Goal: Task Accomplishment & Management: Manage account settings

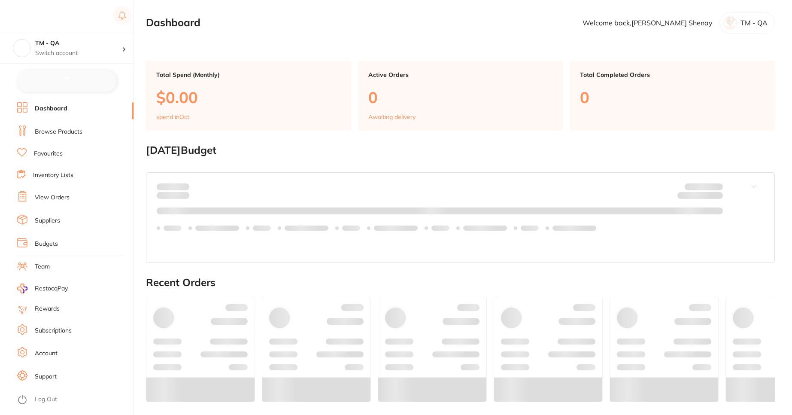
click at [182, 150] on h2 "[DATE] Budget" at bounding box center [460, 150] width 629 height 12
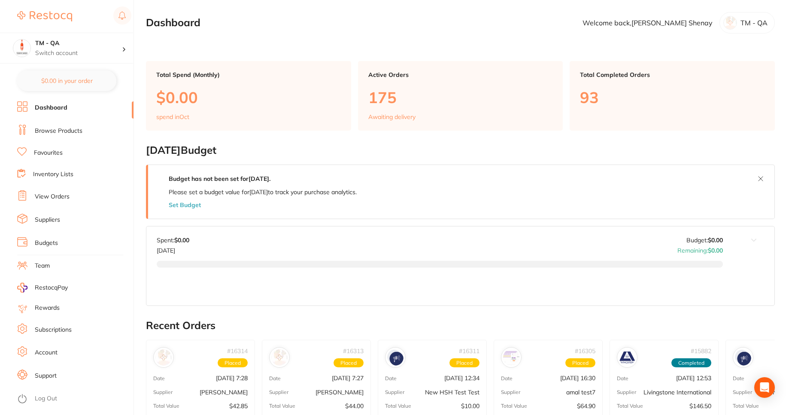
click at [61, 327] on link "Subscriptions" at bounding box center [53, 329] width 37 height 9
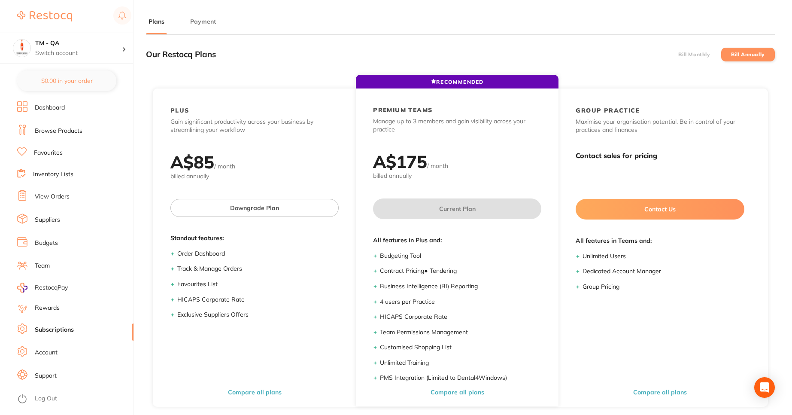
click at [207, 19] on button "Payment" at bounding box center [203, 22] width 31 height 8
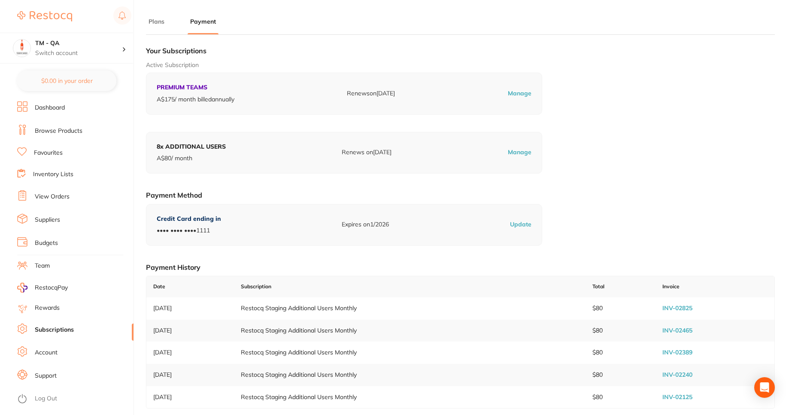
click at [53, 399] on link "Log Out" at bounding box center [46, 398] width 22 height 9
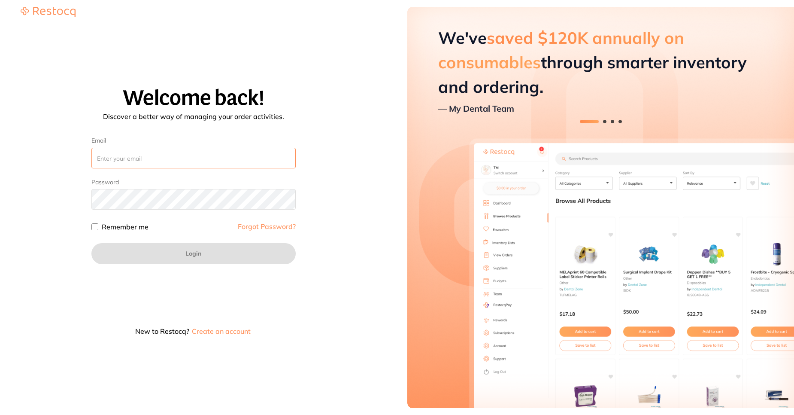
type input "sreeraj.somarajan@terrificminds.com"
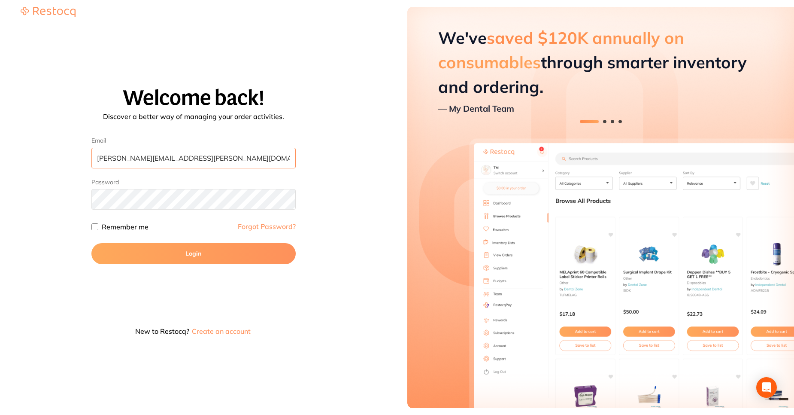
drag, startPoint x: 206, startPoint y: 162, endPoint x: 49, endPoint y: 126, distance: 161.6
click at [49, 126] on div "Welcome back! Discover a better way of managing your order activities. Email sr…" at bounding box center [193, 214] width 366 height 254
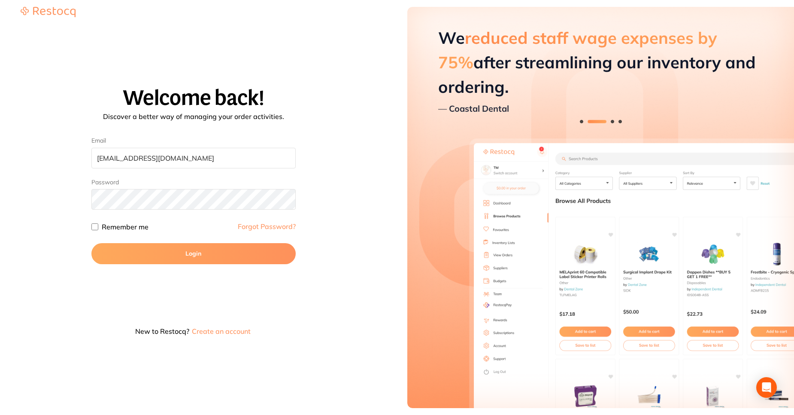
click at [108, 252] on button "Login" at bounding box center [193, 253] width 204 height 21
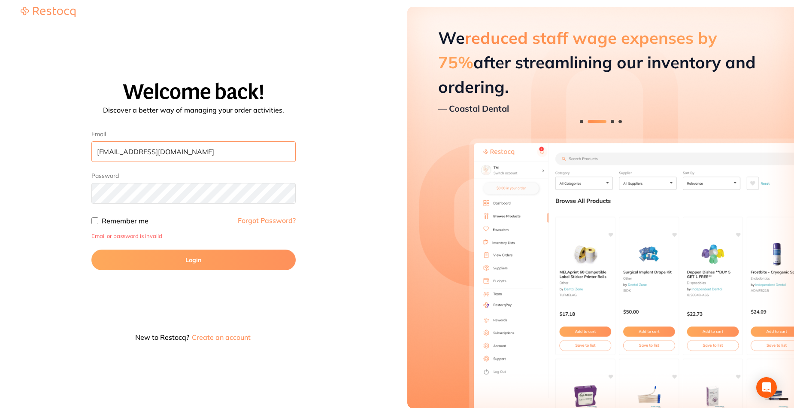
click at [155, 144] on input "nandana123@gmail.cm" at bounding box center [193, 151] width 204 height 21
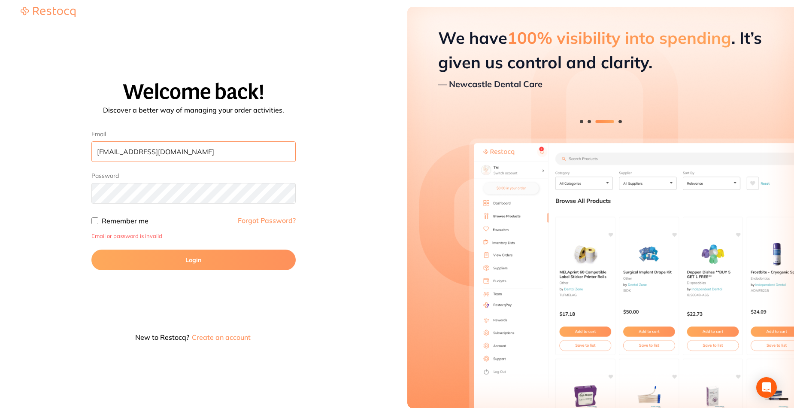
drag, startPoint x: 214, startPoint y: 151, endPoint x: 90, endPoint y: 124, distance: 126.4
click at [90, 124] on div "Welcome back! Discover a better way of managing your order activities. Email na…" at bounding box center [193, 214] width 366 height 267
click at [166, 153] on input "nandana123@gmail.cm" at bounding box center [193, 151] width 204 height 21
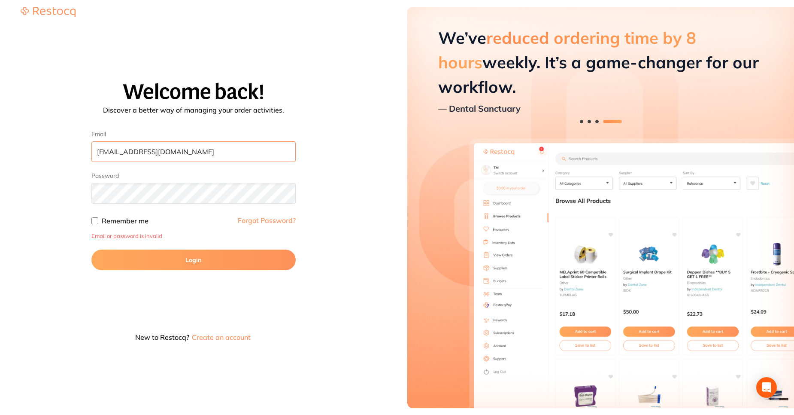
type input "nandana123@gmail.com"
click at [183, 255] on button "Login" at bounding box center [193, 259] width 204 height 21
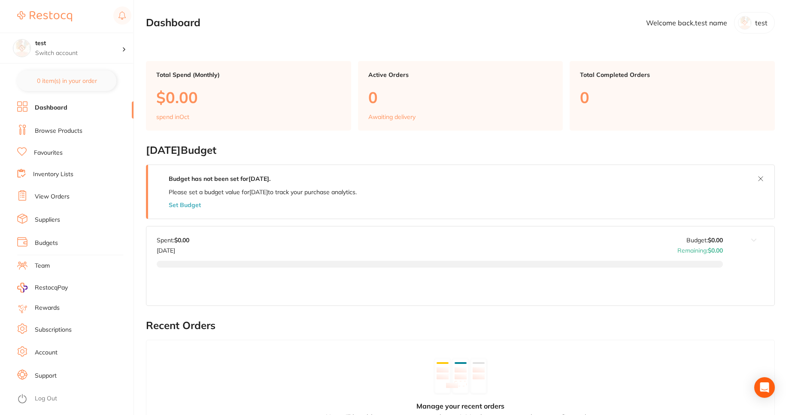
click at [66, 332] on link "Subscriptions" at bounding box center [53, 329] width 37 height 9
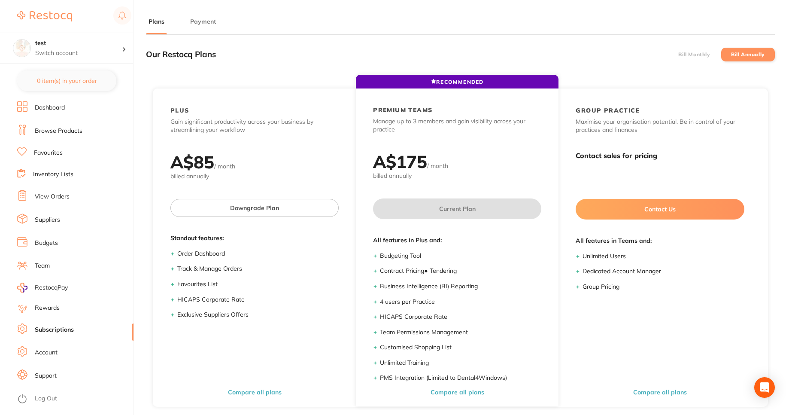
click at [213, 20] on button "Payment" at bounding box center [203, 22] width 31 height 8
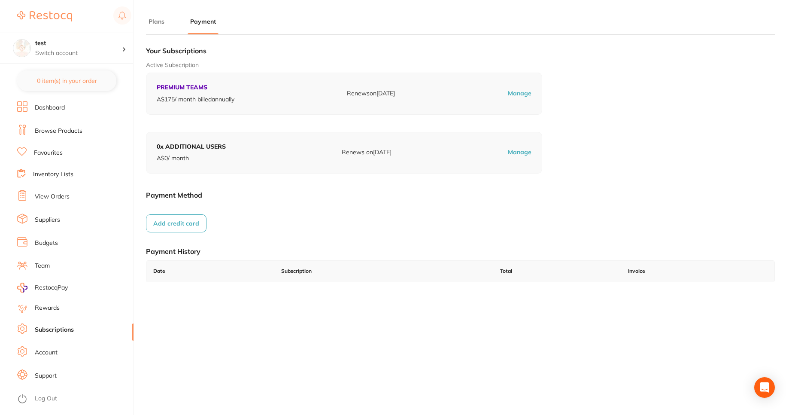
click at [192, 227] on button "Add credit card" at bounding box center [176, 223] width 61 height 18
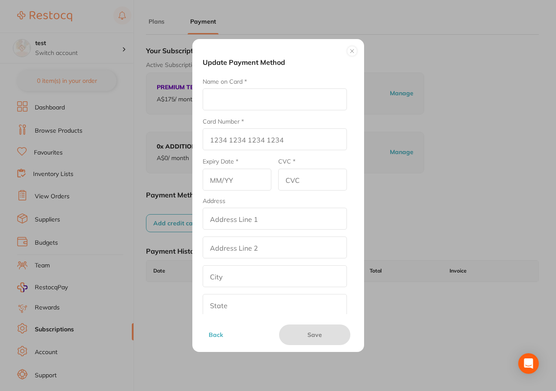
click at [248, 117] on form "Name on Card * Card Number * Expiry Date * CVC * Address addressLineOne address…" at bounding box center [275, 225] width 144 height 296
click at [229, 100] on input "Name on Card *" at bounding box center [275, 99] width 144 height 22
type input "test"
click at [254, 138] on input "Card Number *" at bounding box center [275, 139] width 144 height 22
type input "4111 1111 1111 1111"
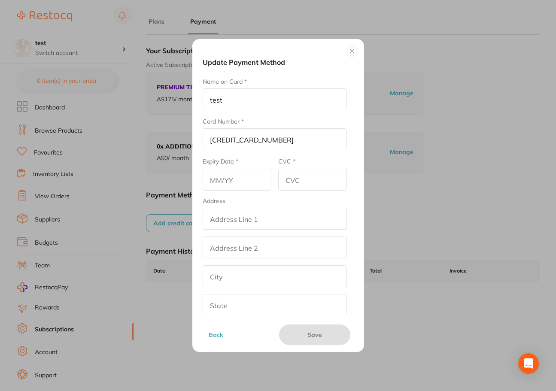
click at [247, 187] on input "text" at bounding box center [237, 180] width 69 height 22
type input "07/29"
click at [320, 179] on input "CVC *" at bounding box center [312, 180] width 69 height 22
type input "111"
click at [230, 224] on input "addressLineOne" at bounding box center [275, 219] width 144 height 22
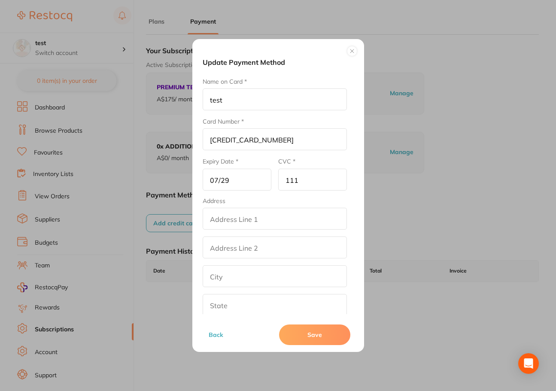
type input "Deserunt est volupta"
type input "Ut quasi ut eiusmod"
type input "43673"
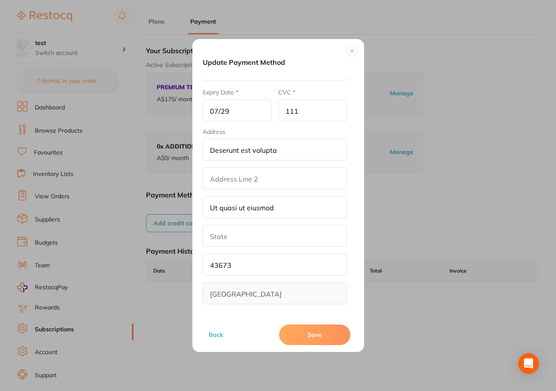
click at [243, 233] on input "text" at bounding box center [275, 236] width 144 height 22
type input "tesy"
click at [322, 333] on button "Save" at bounding box center [314, 334] width 71 height 21
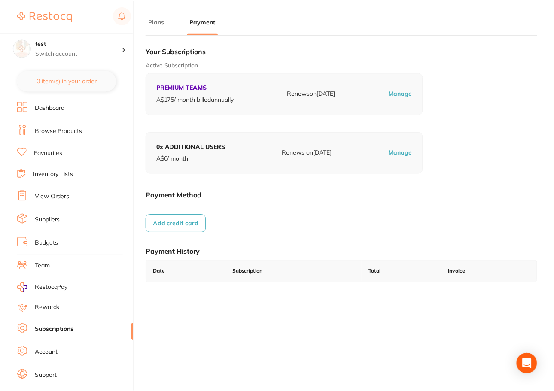
scroll to position [42, 0]
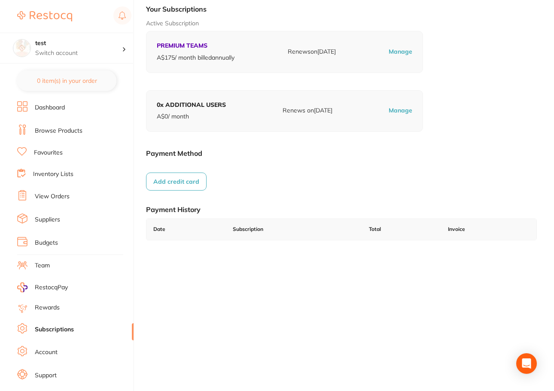
click at [173, 184] on button "Add credit card" at bounding box center [176, 182] width 61 height 18
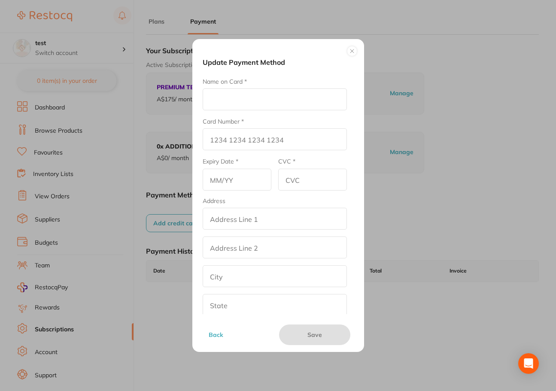
click at [221, 90] on input "Name on Card *" at bounding box center [275, 99] width 144 height 22
type input "test"
click at [248, 131] on input "Card Number *" at bounding box center [275, 139] width 144 height 22
type input "1"
type input "4111 1111 1111 1111"
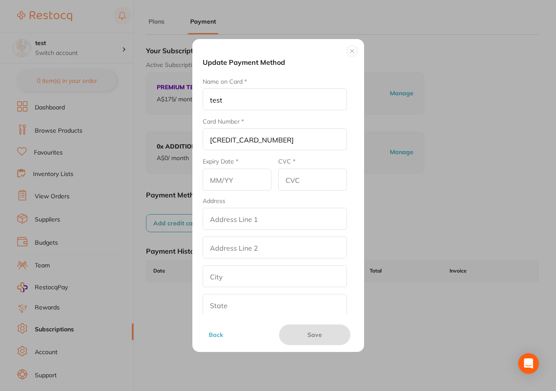
click at [237, 181] on input "text" at bounding box center [237, 180] width 69 height 22
type input "07/29"
click at [306, 186] on input "CVC *" at bounding box center [312, 180] width 69 height 22
type input "111"
click at [239, 221] on input "addressLineOne" at bounding box center [275, 219] width 144 height 22
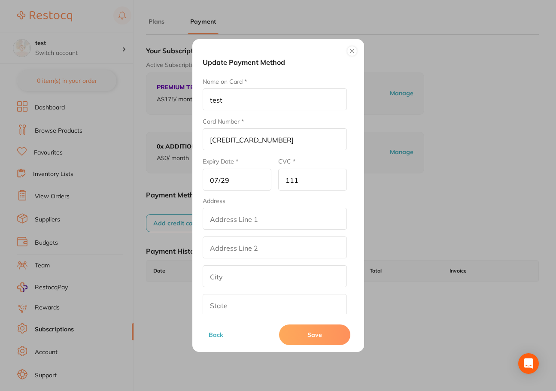
type input "Madathil House Kayatikkara Muppathadam P O Aluva"
type input "Ernakulam"
type input "Kerala"
type input "683110"
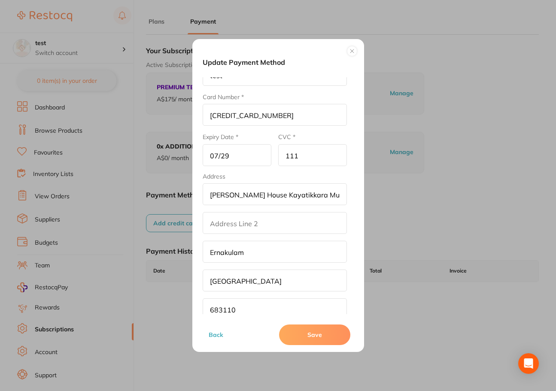
click at [257, 255] on input "Ernakulam" at bounding box center [275, 252] width 144 height 22
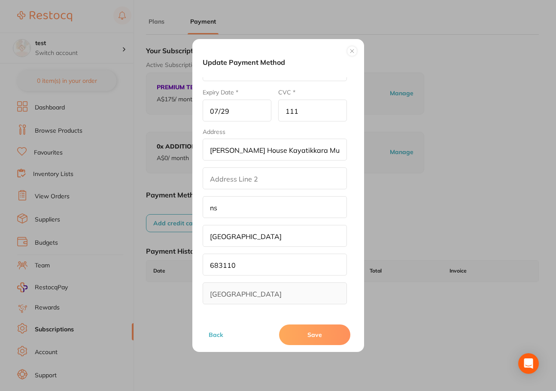
type input "n"
paste input "NSW"
type input "NSW"
drag, startPoint x: 241, startPoint y: 267, endPoint x: 194, endPoint y: 259, distance: 47.9
click at [194, 259] on div "Update Payment Method Name on Card * test Card Number * 4111 1111 1111 1111 Exp…" at bounding box center [278, 195] width 172 height 313
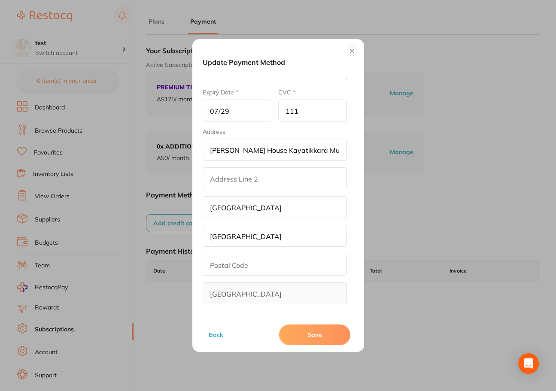
click at [252, 236] on input "Kerala" at bounding box center [275, 236] width 144 height 22
paste input "NSW"
type input "NSW"
click at [246, 261] on input "text" at bounding box center [275, 265] width 144 height 22
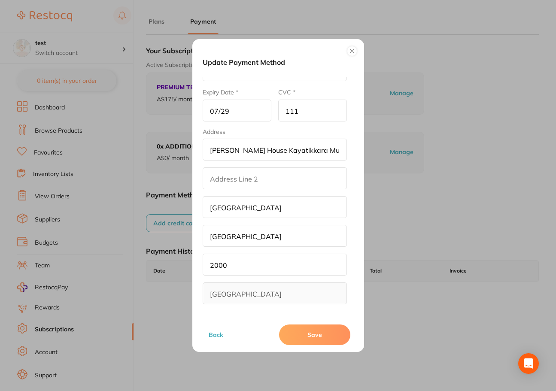
scroll to position [42, 0]
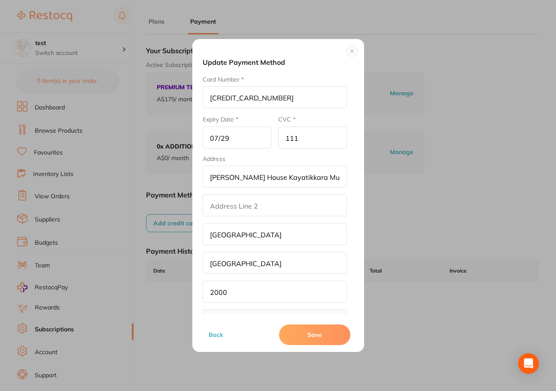
type input "2000"
click at [249, 241] on input "NSW" at bounding box center [275, 234] width 144 height 22
type input "N"
type input "y"
type input "test"
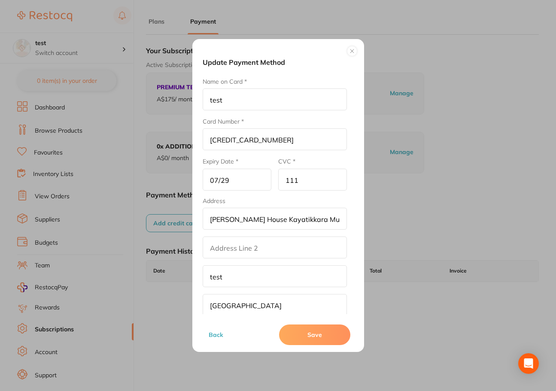
scroll to position [69, 0]
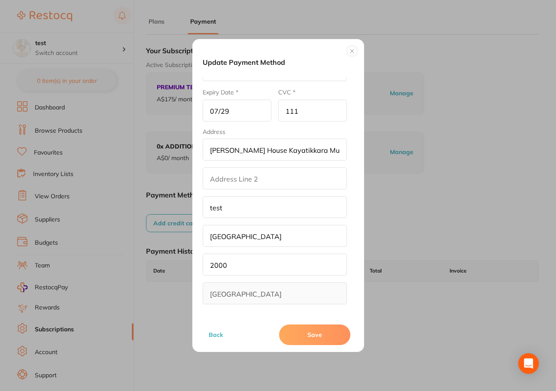
click at [309, 333] on button "Save" at bounding box center [314, 334] width 71 height 21
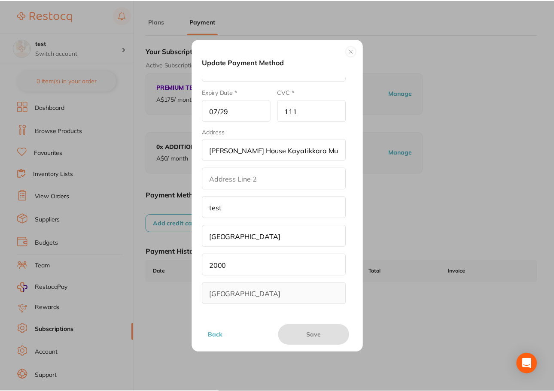
scroll to position [42, 0]
